Goal: Task Accomplishment & Management: Use online tool/utility

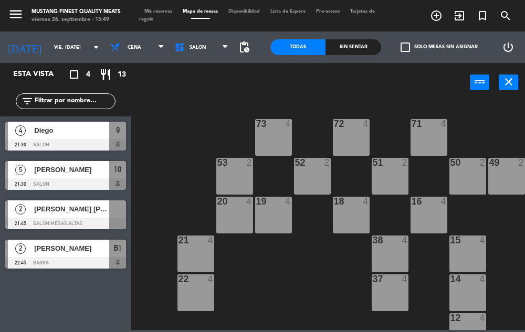
scroll to position [172, 0]
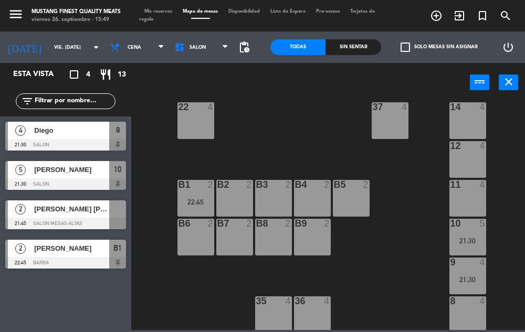
click at [458, 160] on div "12 4" at bounding box center [467, 159] width 37 height 37
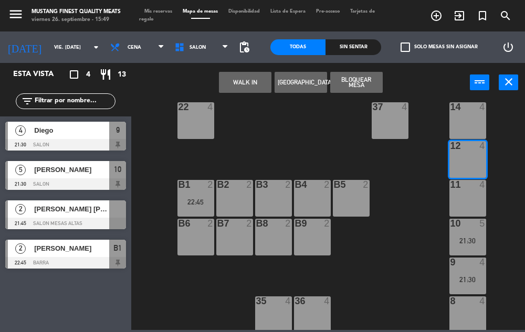
click at [91, 219] on div at bounding box center [65, 224] width 121 height 12
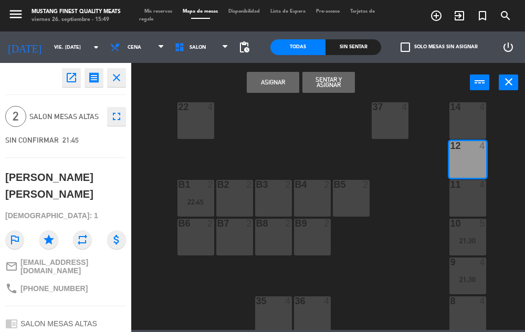
click at [275, 92] on button "Asignar" at bounding box center [273, 82] width 52 height 21
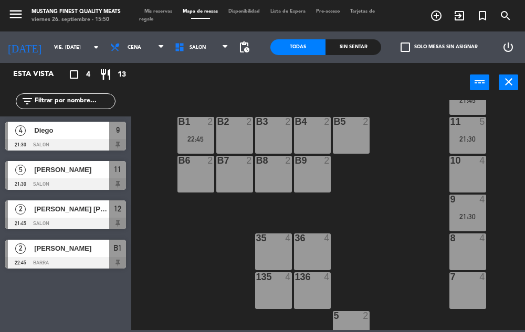
scroll to position [234, 0]
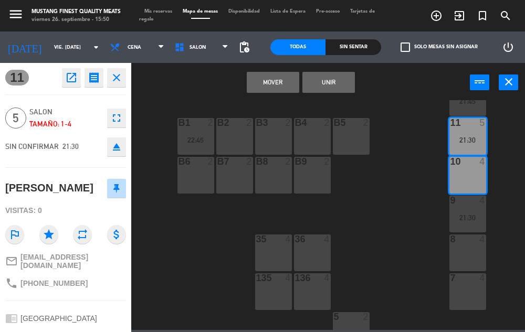
click at [272, 84] on button "Mover" at bounding box center [273, 82] width 52 height 21
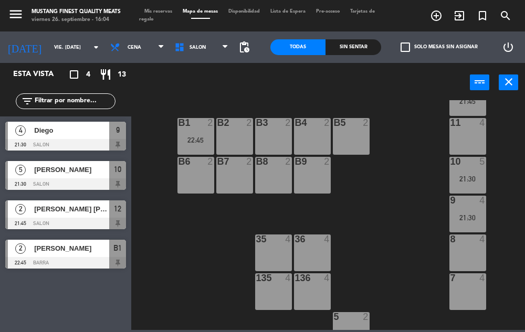
click at [480, 18] on icon "turned_in_not" at bounding box center [482, 15] width 13 height 13
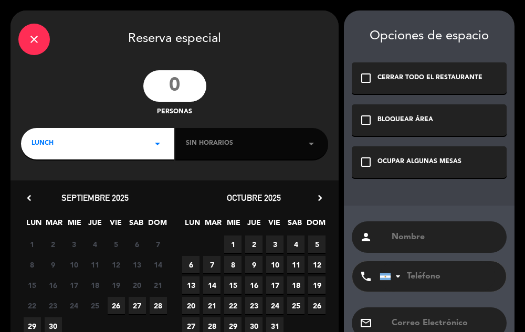
click at [360, 154] on div "check_box_outline_blank OCUPAR ALGUNAS MESAS" at bounding box center [429, 161] width 155 height 31
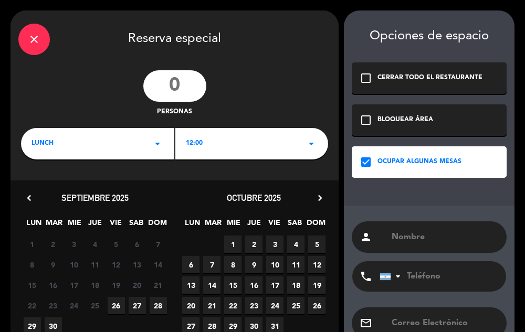
click at [418, 239] on input "text" at bounding box center [444, 237] width 108 height 15
click at [442, 234] on input "[PERSON_NAME]" at bounding box center [444, 237] width 108 height 15
type input "[PERSON_NAME]"
click at [138, 144] on div "LUNCH arrow_drop_down" at bounding box center [97, 143] width 153 height 31
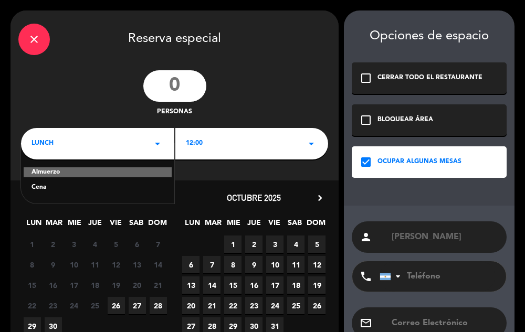
click at [86, 189] on div "Cena" at bounding box center [97, 188] width 132 height 10
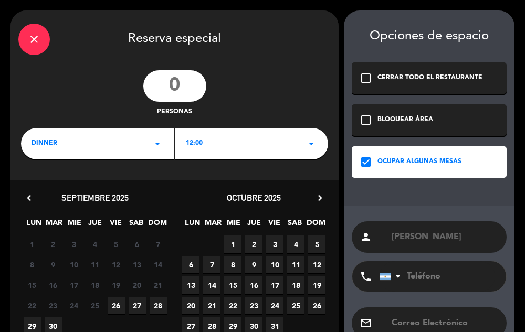
click at [233, 144] on div "12:00 arrow_drop_down" at bounding box center [251, 143] width 153 height 31
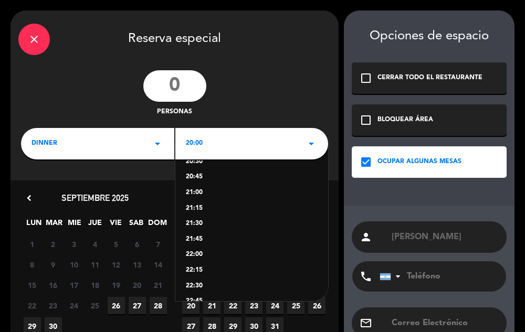
scroll to position [44, 0]
click at [195, 252] on div "22:00" at bounding box center [252, 252] width 132 height 10
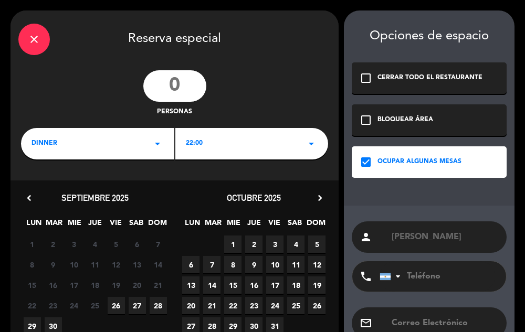
click at [172, 89] on input "number" at bounding box center [174, 85] width 63 height 31
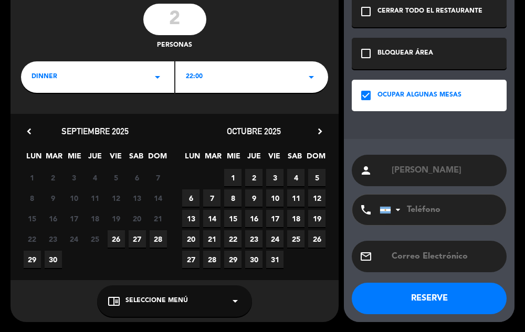
type input "2"
click at [116, 238] on span "26" at bounding box center [116, 238] width 17 height 17
click at [453, 299] on button "RESERVE" at bounding box center [429, 298] width 155 height 31
